Goal: Information Seeking & Learning: Find specific page/section

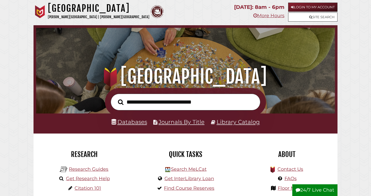
scroll to position [99, 296]
click at [306, 6] on link "Login to My Account" at bounding box center [312, 7] width 49 height 9
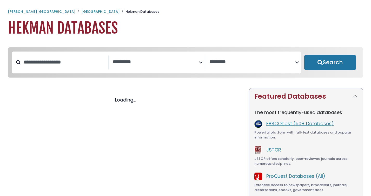
select select "Database Subject Filter"
select select "Database Vendors Filter"
select select "Database Subject Filter"
select select "Database Vendors Filter"
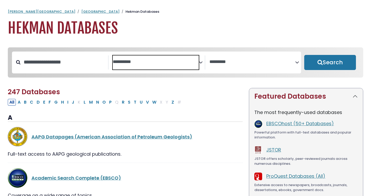
click at [146, 56] on span "Search filters" at bounding box center [156, 62] width 86 height 14
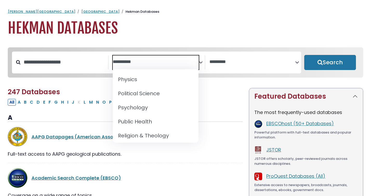
scroll to position [453, 0]
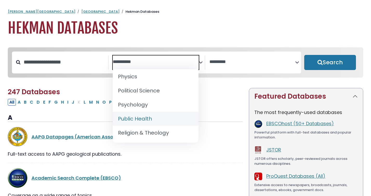
select select "*****"
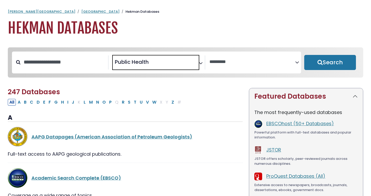
scroll to position [218, 0]
click at [324, 68] on button "Search" at bounding box center [330, 62] width 52 height 15
select select "Database Vendors Filter"
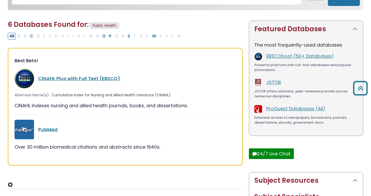
scroll to position [55, 0]
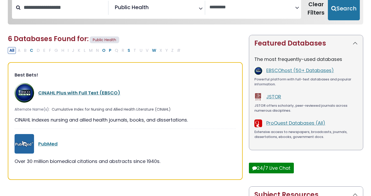
click at [96, 93] on link "CINAHL Plus with Full Text (EBSCO)" at bounding box center [79, 92] width 82 height 6
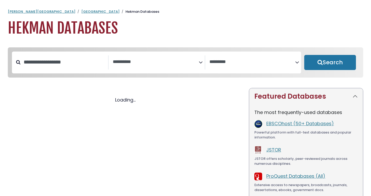
select select "Database Subject Filter"
select select "Database Vendors Filter"
select select "Database Subject Filter"
select select "Database Vendors Filter"
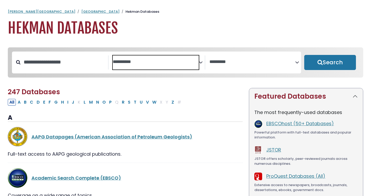
click at [198, 61] on textarea "Search" at bounding box center [156, 61] width 86 height 5
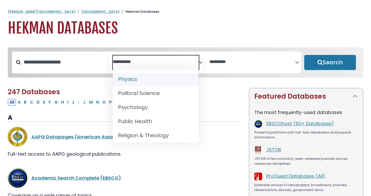
scroll to position [451, 0]
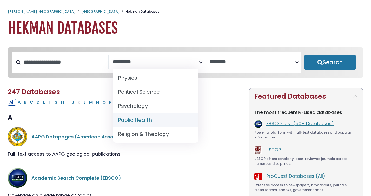
select select "*****"
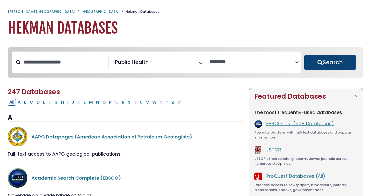
click at [345, 63] on button "Search" at bounding box center [330, 62] width 52 height 15
select select "Database Vendors Filter"
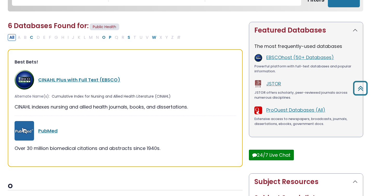
scroll to position [44, 0]
